Goal: Information Seeking & Learning: Learn about a topic

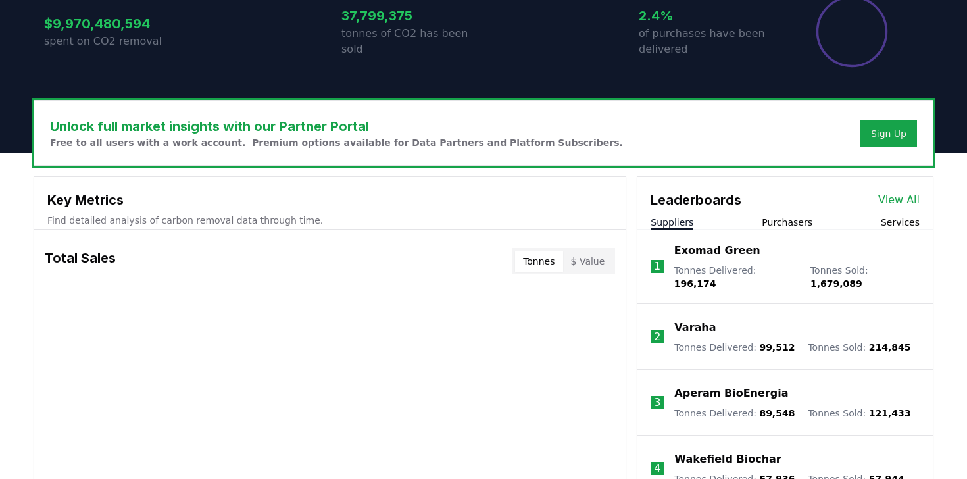
scroll to position [392, 0]
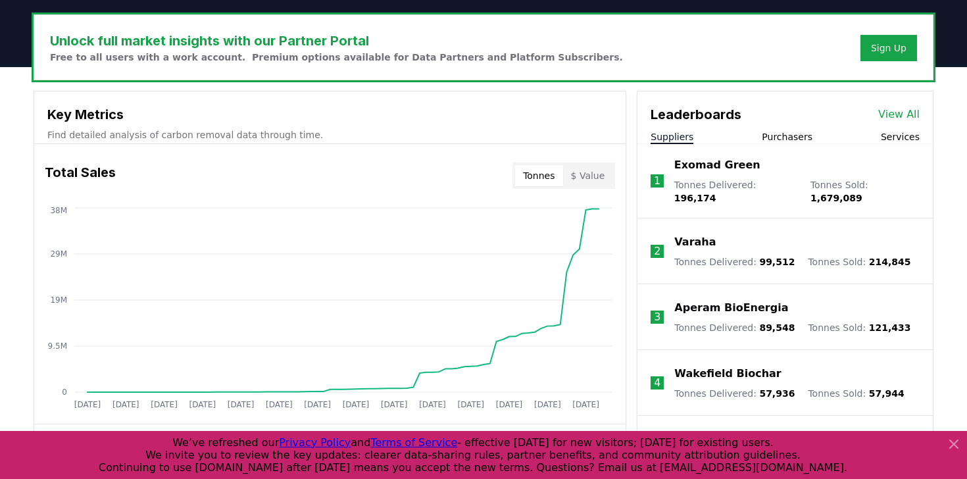
click at [786, 135] on button "Purchasers" at bounding box center [787, 136] width 51 height 13
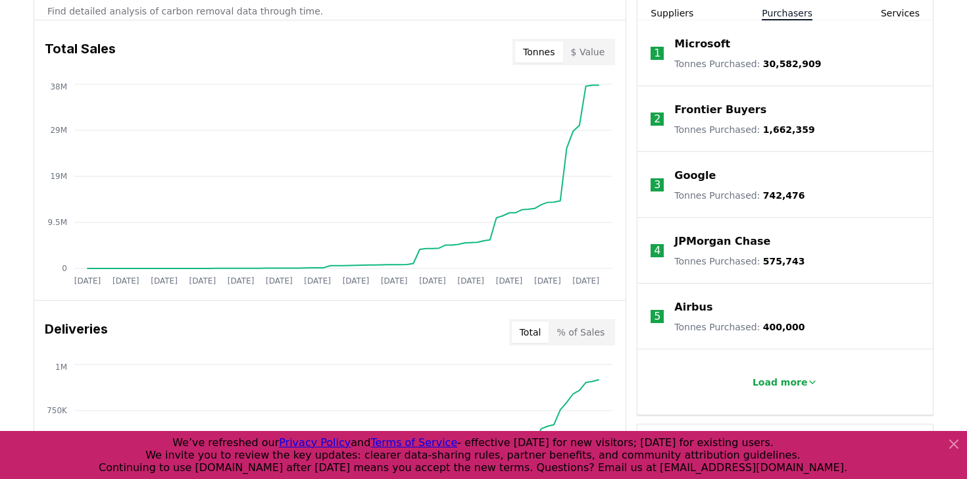
scroll to position [522, 0]
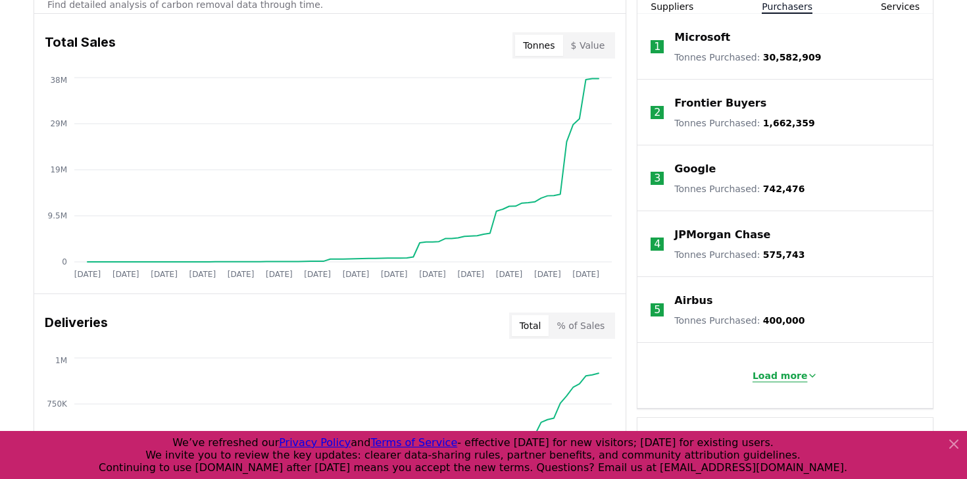
click at [807, 374] on icon at bounding box center [812, 375] width 11 height 11
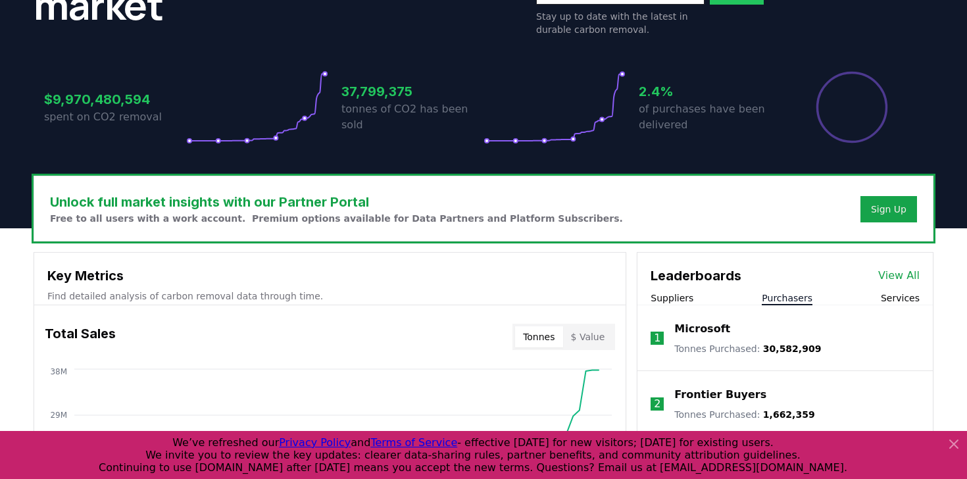
scroll to position [238, 0]
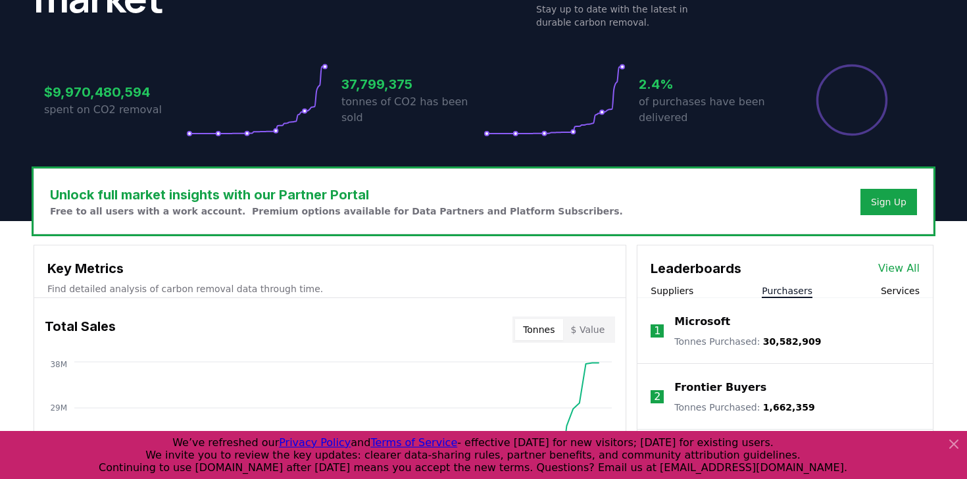
click at [892, 294] on button "Services" at bounding box center [900, 290] width 39 height 13
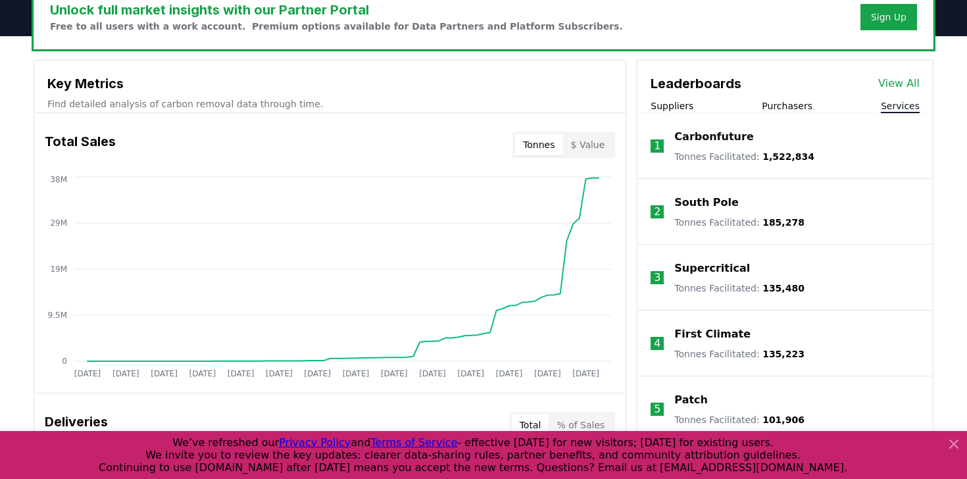
scroll to position [418, 0]
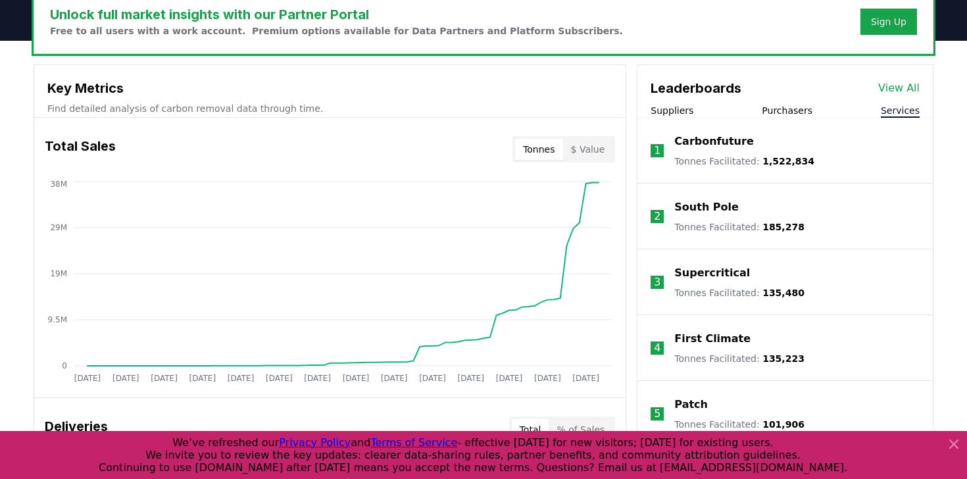
click at [762, 141] on div "Carbonfuture" at bounding box center [744, 142] width 140 height 16
click at [733, 144] on p "Carbonfuture" at bounding box center [713, 142] width 79 height 16
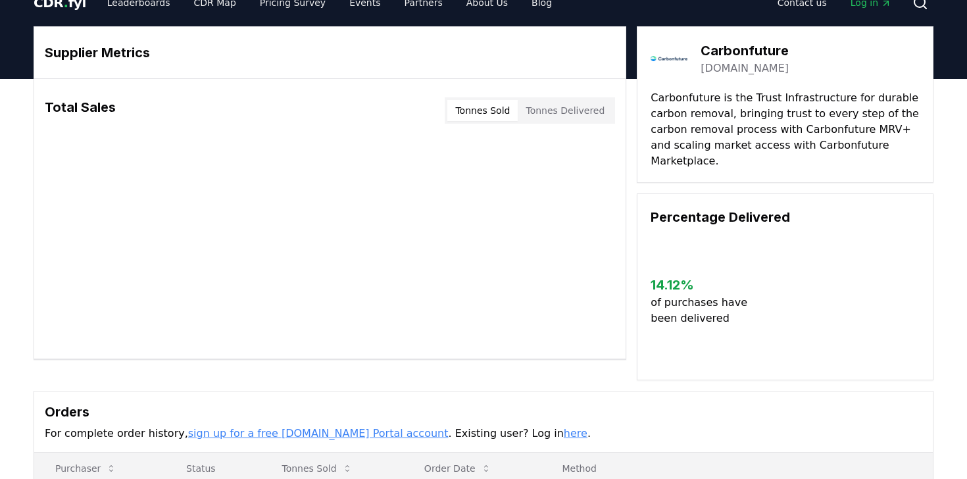
scroll to position [24, 0]
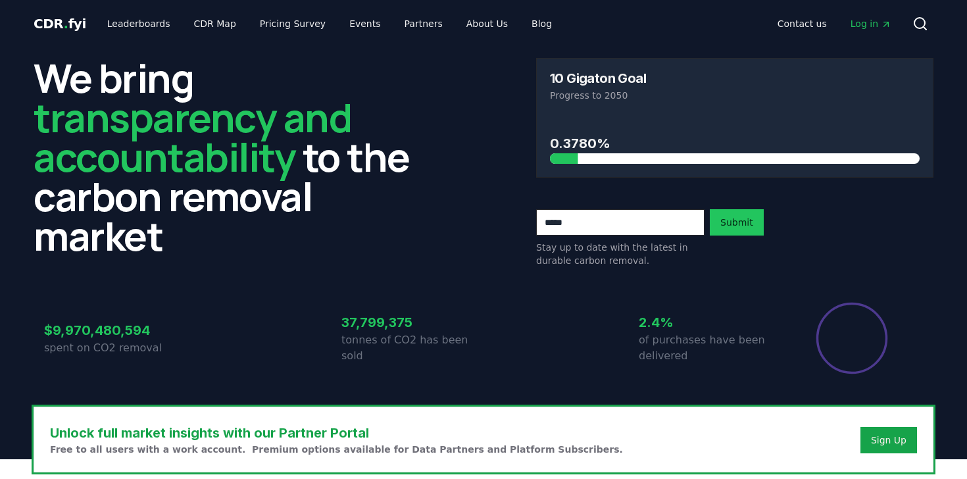
scroll to position [418, 0]
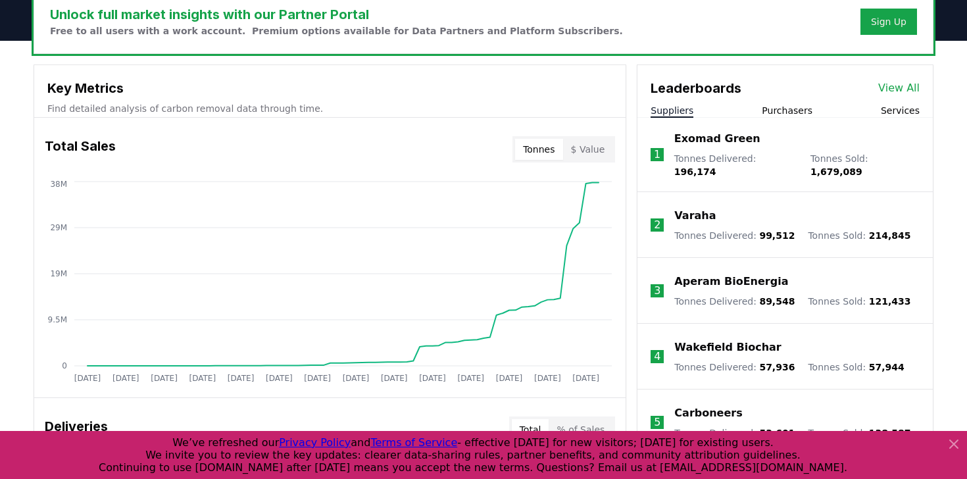
click at [922, 104] on div "Suppliers Purchasers Services" at bounding box center [784, 111] width 295 height 14
click at [906, 110] on button "Services" at bounding box center [900, 110] width 39 height 13
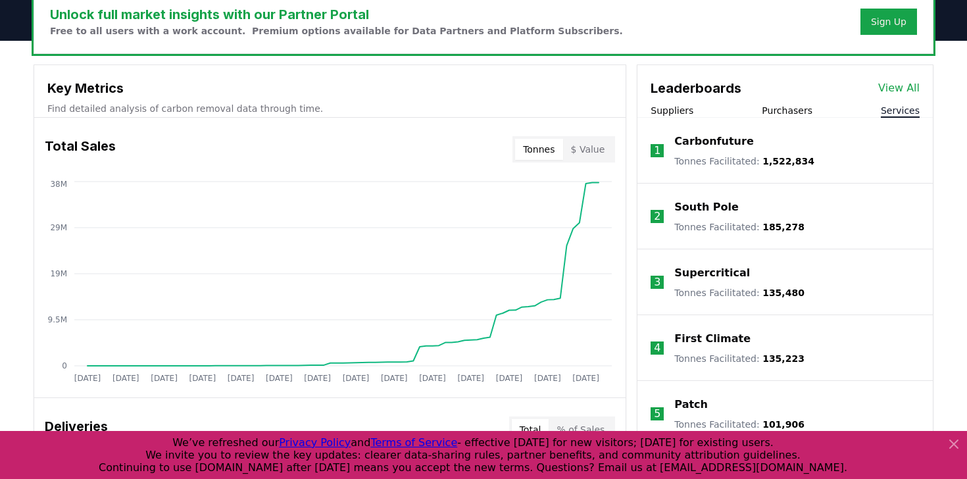
click at [773, 141] on div "Carbonfuture" at bounding box center [744, 142] width 140 height 16
click at [723, 135] on p "Carbonfuture" at bounding box center [713, 142] width 79 height 16
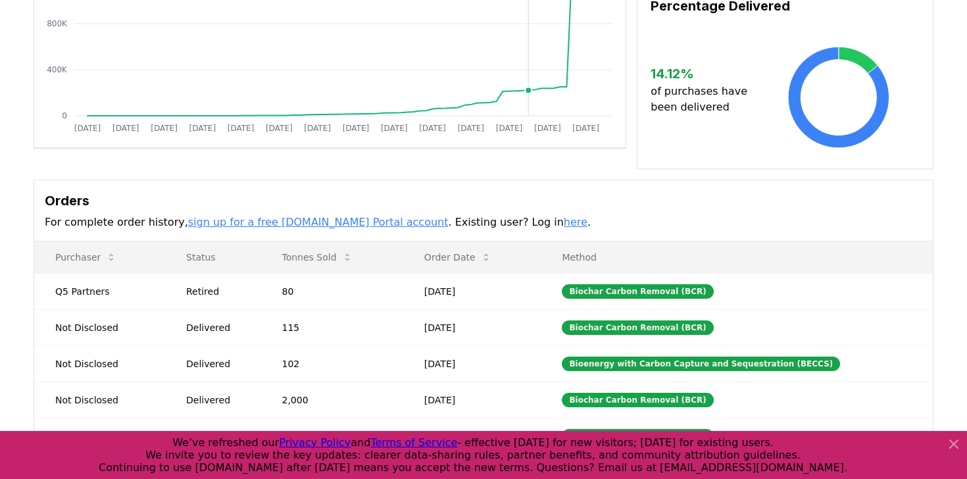
scroll to position [232, 0]
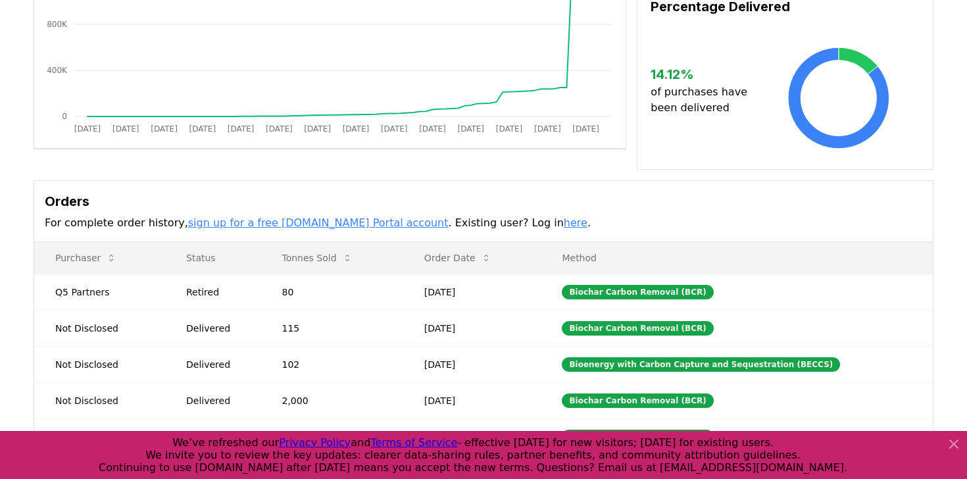
click at [564, 216] on link "here" at bounding box center [576, 222] width 24 height 12
click at [277, 216] on link "sign up for a free CDR.fyi Portal account" at bounding box center [318, 222] width 260 height 12
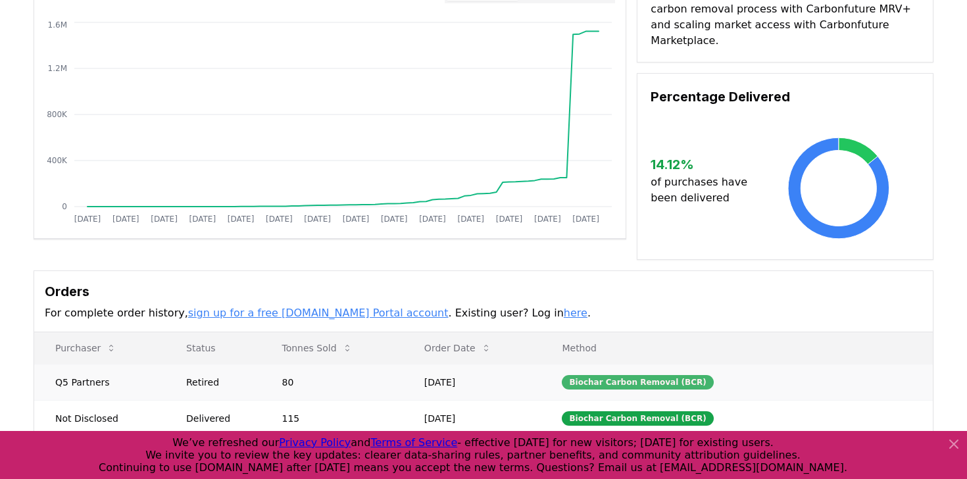
scroll to position [0, 0]
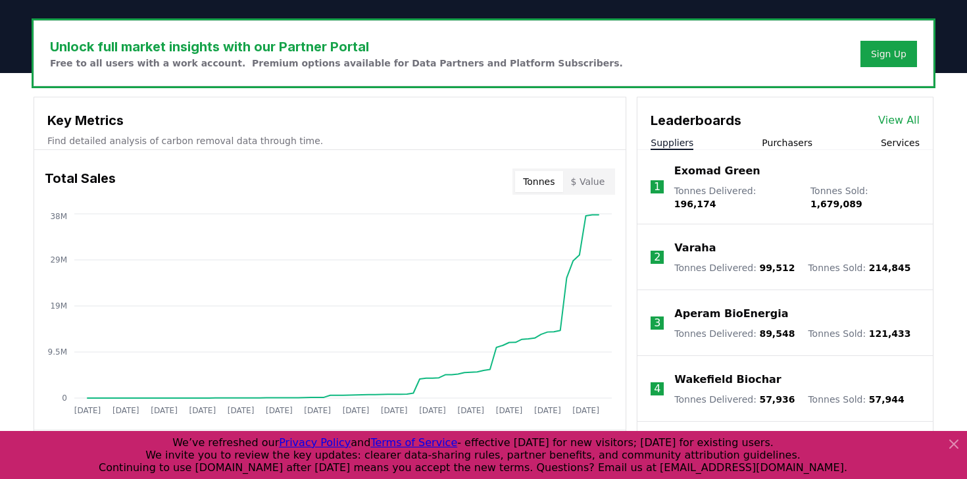
scroll to position [385, 0]
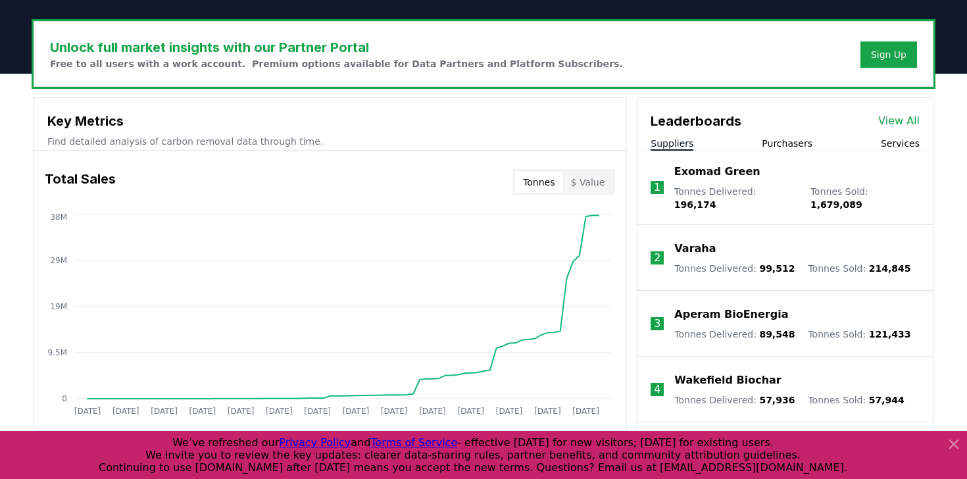
click at [905, 132] on div "Leaderboards View All Suppliers Purchasers Services" at bounding box center [784, 124] width 295 height 53
click at [903, 142] on button "Services" at bounding box center [900, 143] width 39 height 13
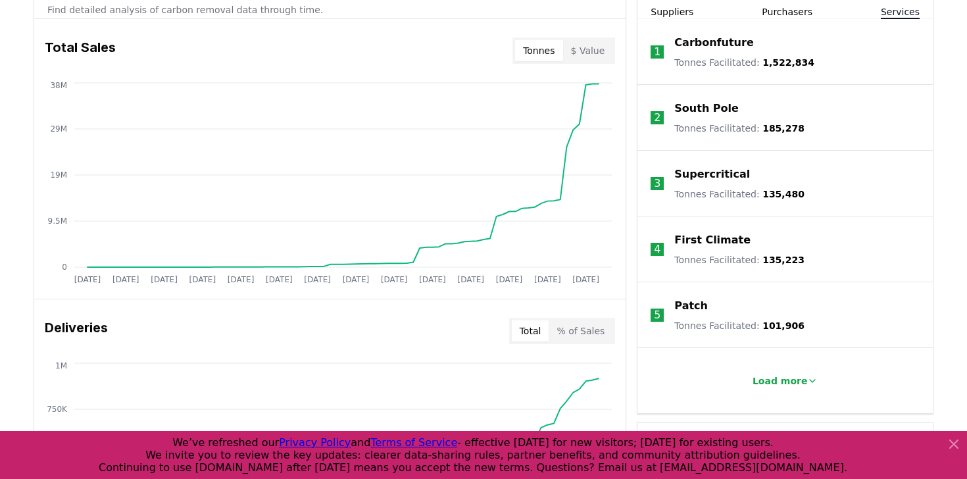
scroll to position [516, 0]
click at [693, 39] on p "Carbonfuture" at bounding box center [713, 44] width 79 height 16
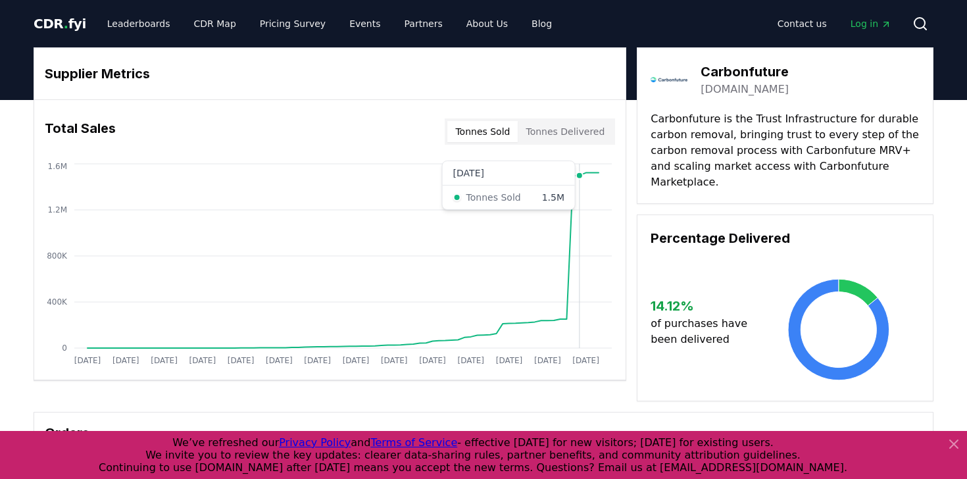
click at [577, 320] on icon "Jan 2019 Jul 2019 Jan 2020 Jul 2020 Jan 2021 Jul 2021 Jan 2022 Jul 2022 Jan 202…" at bounding box center [324, 265] width 581 height 210
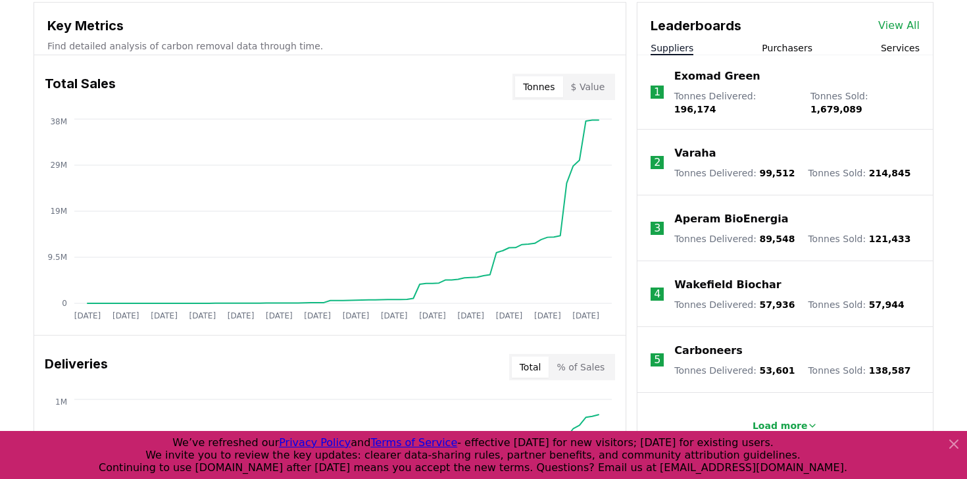
scroll to position [470, 0]
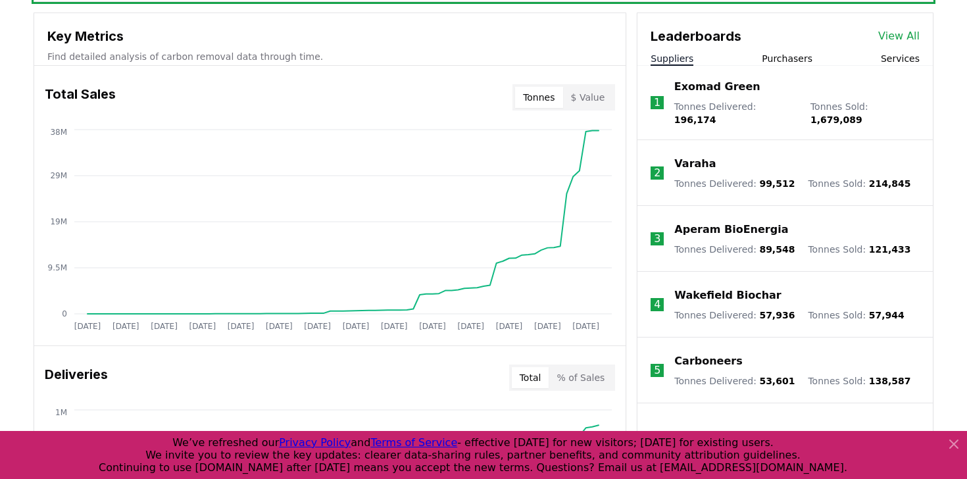
click at [902, 55] on button "Services" at bounding box center [900, 58] width 39 height 13
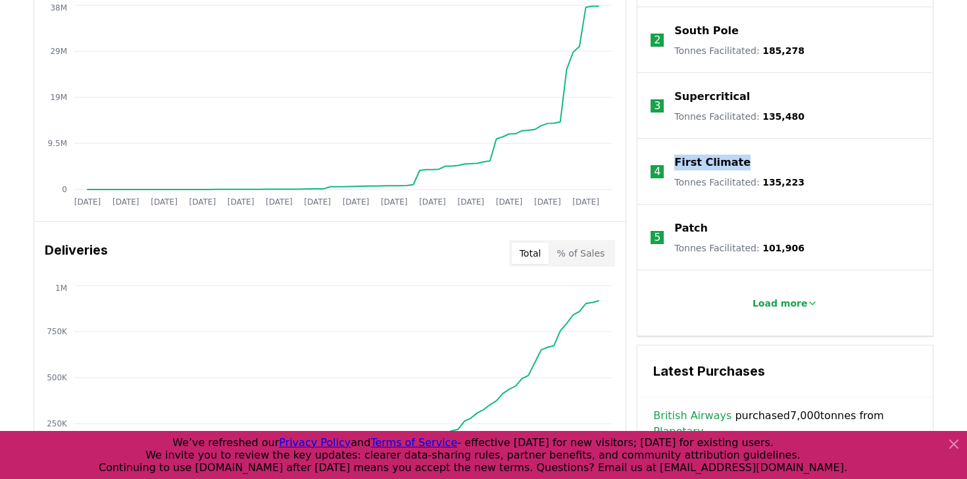
scroll to position [607, 0]
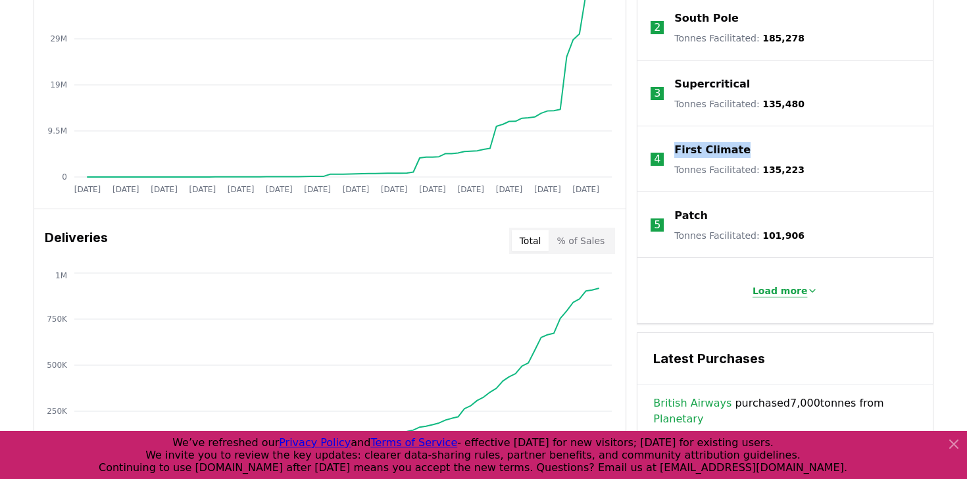
click at [793, 294] on p "Load more" at bounding box center [779, 290] width 55 height 13
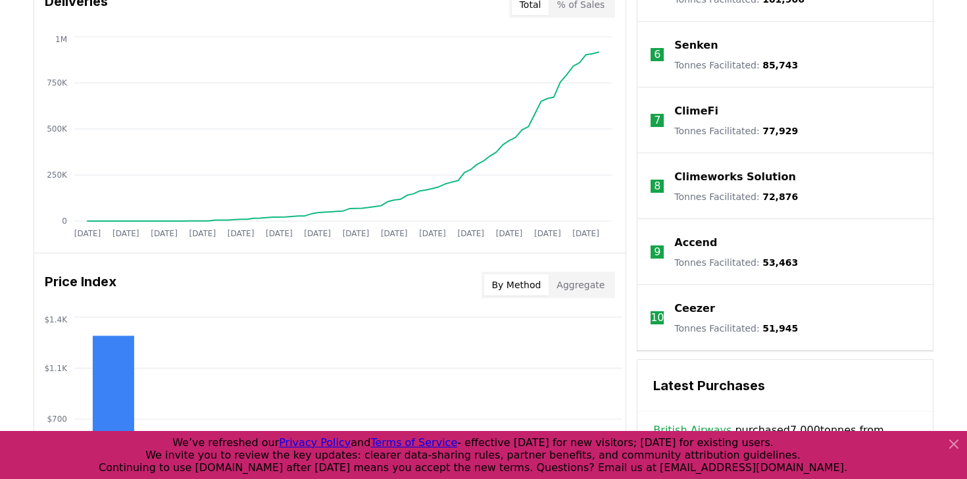
scroll to position [1010, 0]
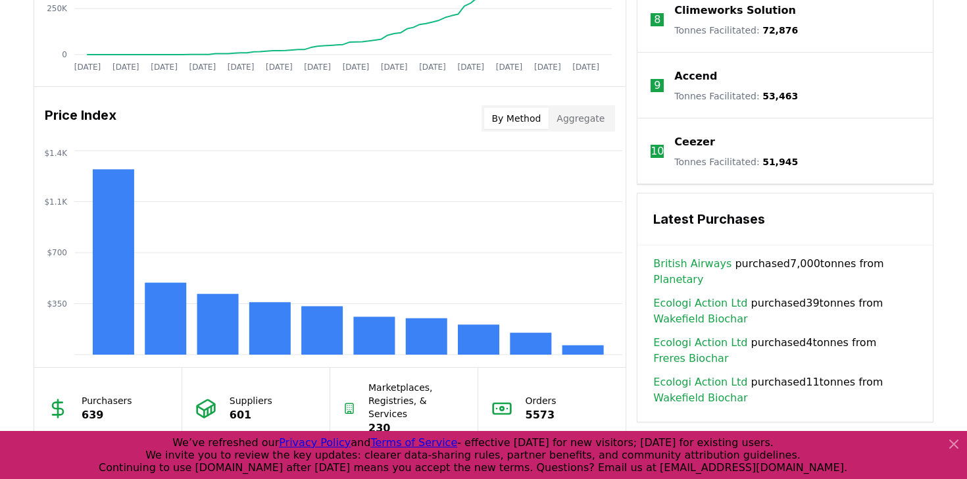
click at [654, 149] on p "10" at bounding box center [656, 151] width 13 height 16
click at [744, 160] on p "Tonnes Facilitated : 51,945" at bounding box center [736, 161] width 124 height 13
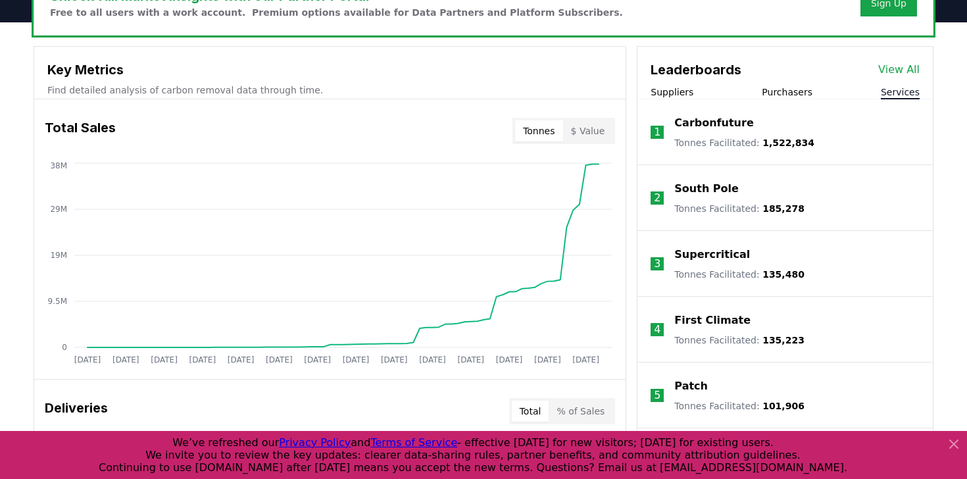
scroll to position [0, 0]
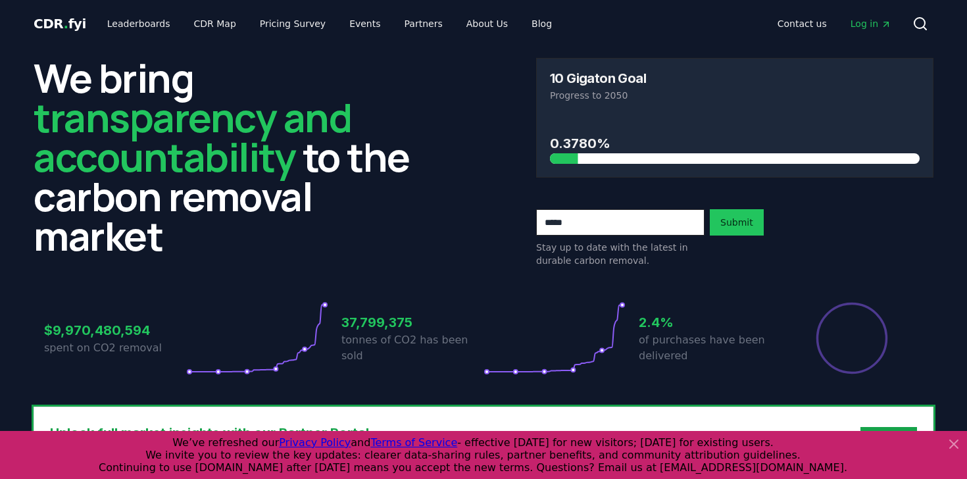
click at [867, 27] on span "Log in" at bounding box center [870, 23] width 41 height 13
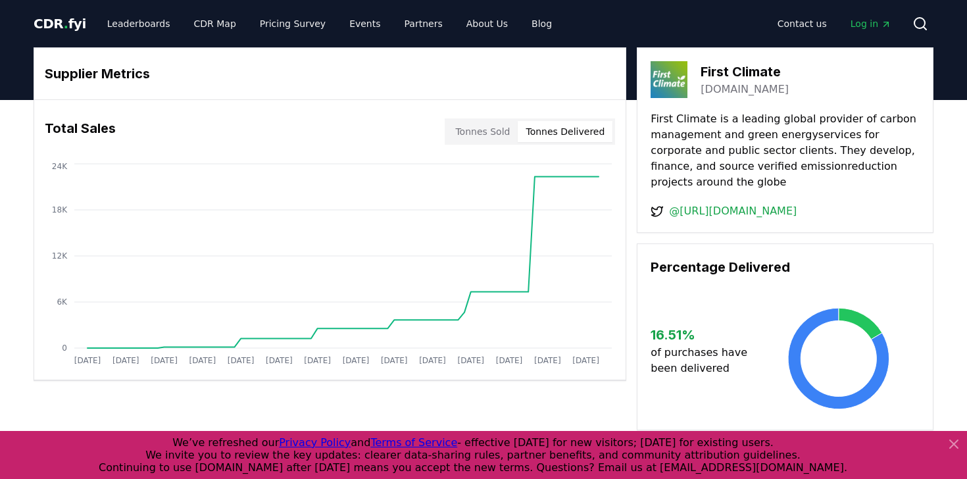
click at [562, 132] on button "Tonnes Delivered" at bounding box center [565, 131] width 95 height 21
click at [509, 132] on button "Tonnes Sold" at bounding box center [482, 131] width 70 height 21
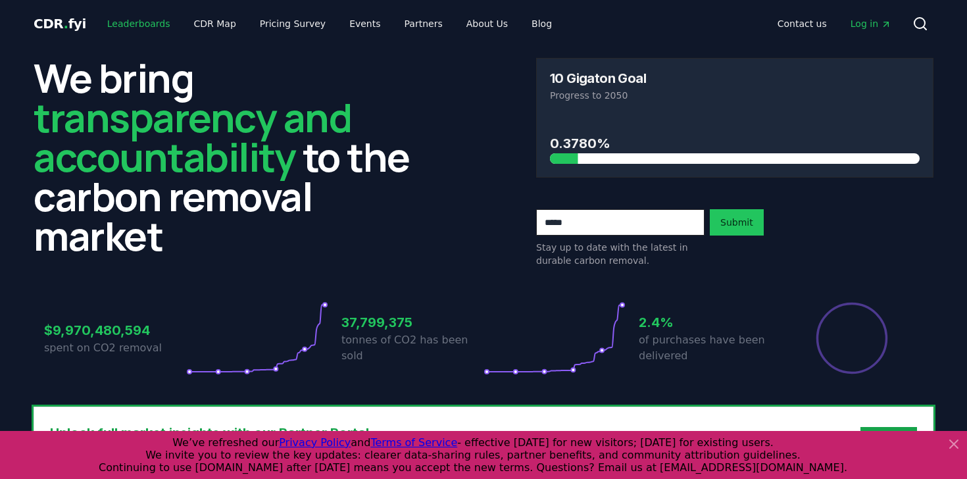
click at [139, 28] on link "Leaderboards" at bounding box center [139, 24] width 84 height 24
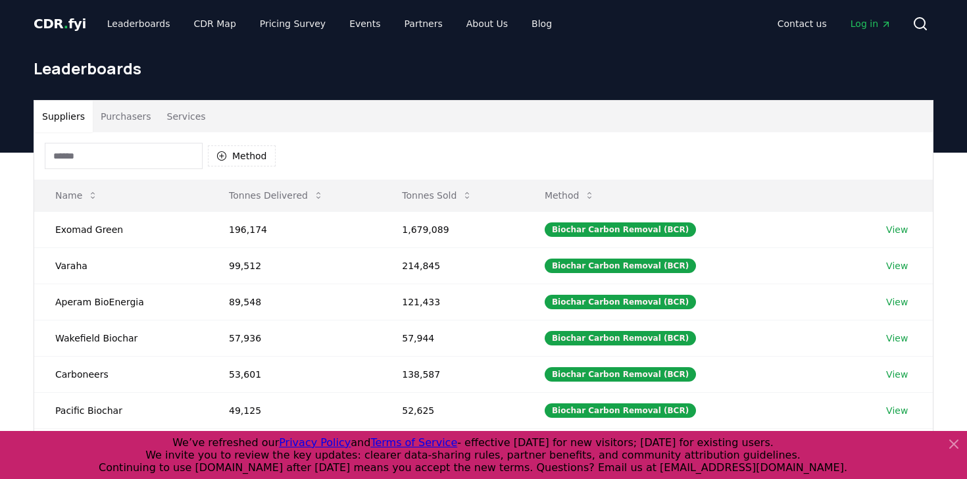
click at [182, 123] on button "Services" at bounding box center [186, 117] width 55 height 32
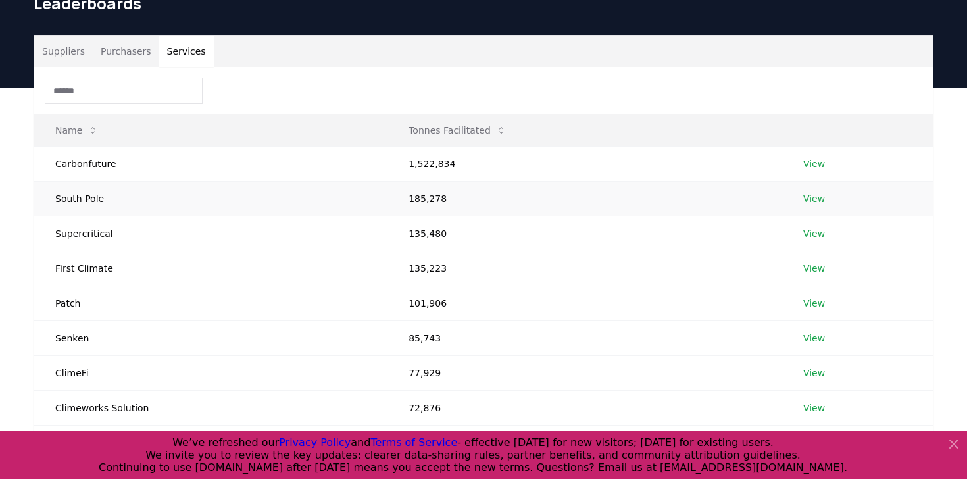
scroll to position [67, 0]
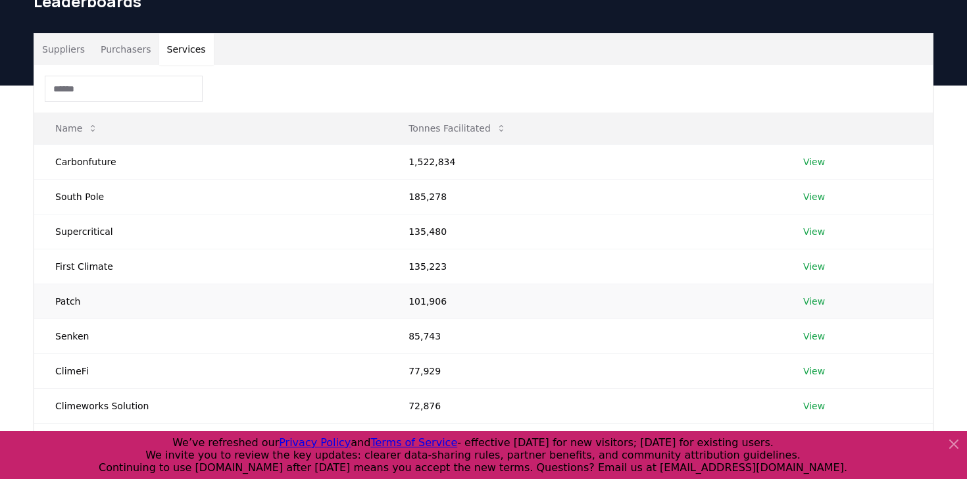
click at [808, 301] on link "View" at bounding box center [814, 301] width 22 height 13
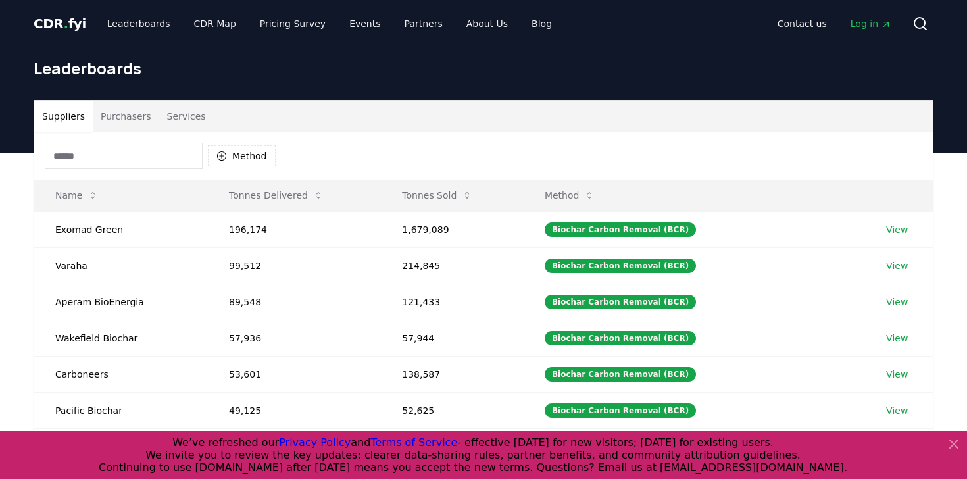
click at [177, 121] on button "Services" at bounding box center [186, 117] width 55 height 32
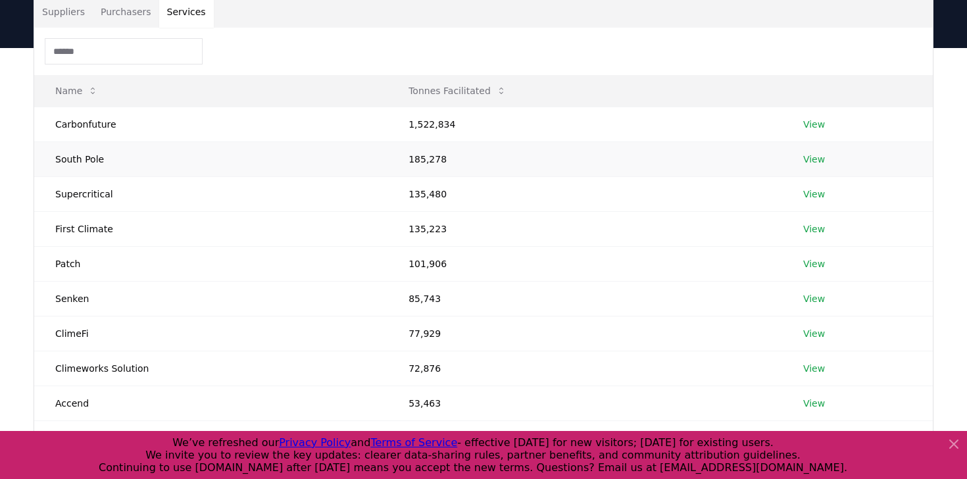
scroll to position [103, 0]
click at [809, 231] on link "View" at bounding box center [814, 230] width 22 height 13
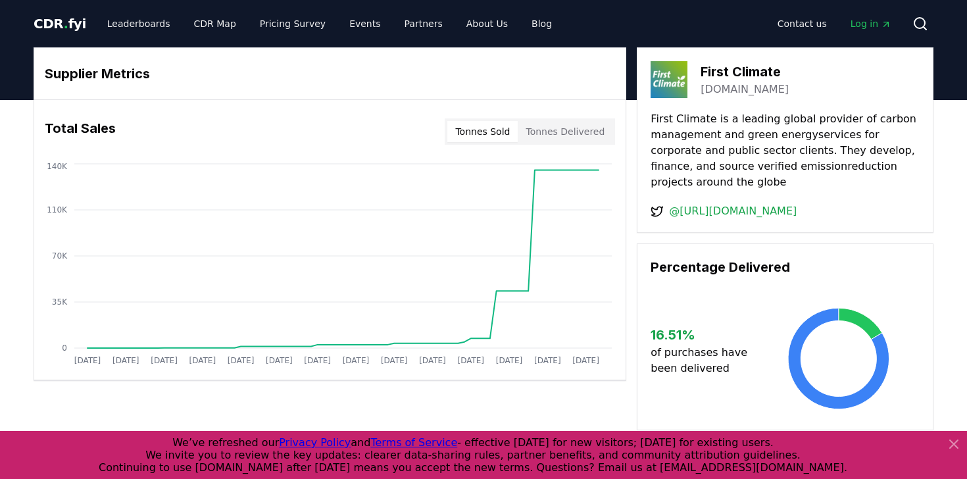
click at [866, 18] on span "Log in" at bounding box center [870, 23] width 41 height 13
